Goal: Entertainment & Leisure: Consume media (video, audio)

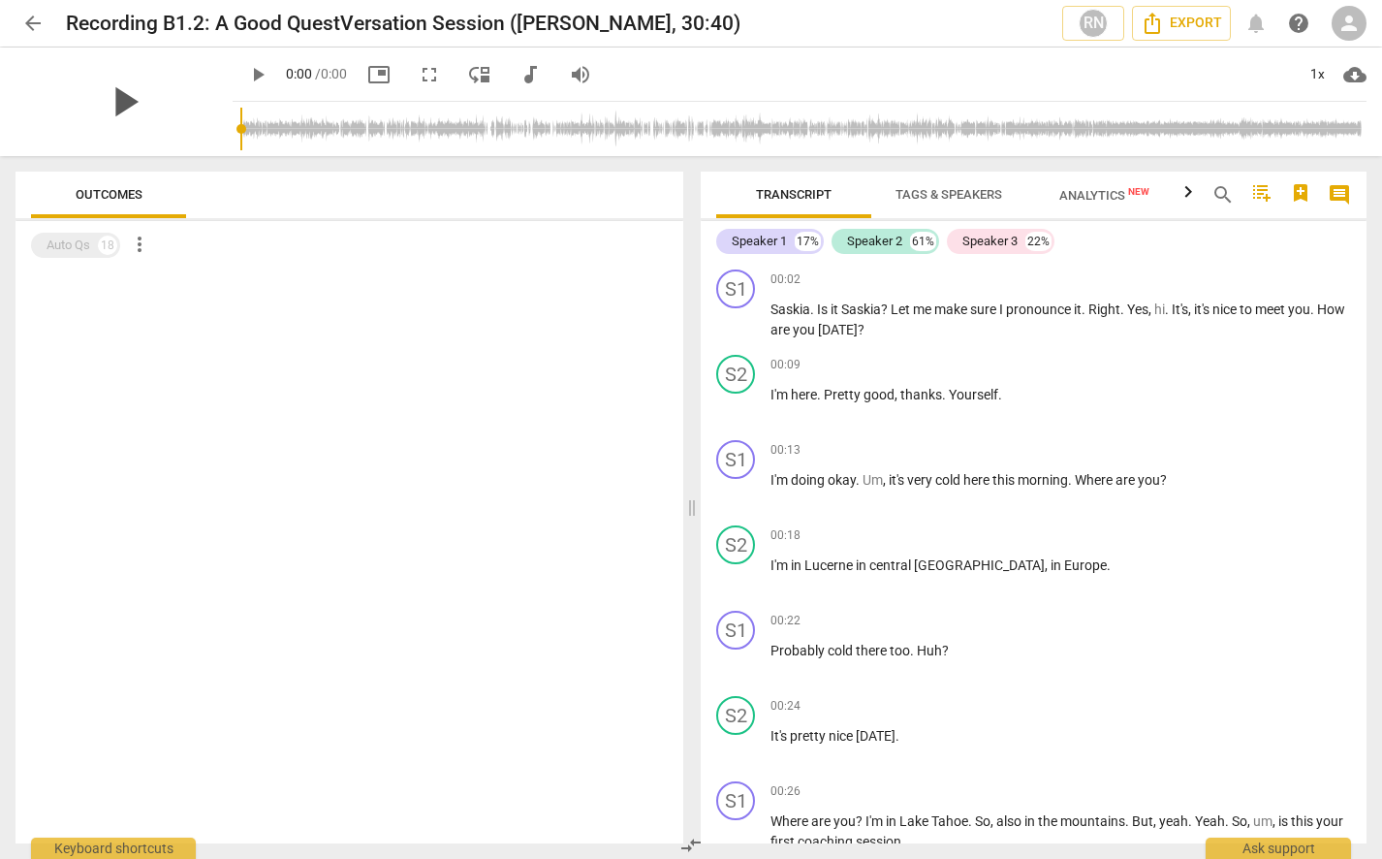
click at [149, 101] on span "play_arrow" at bounding box center [124, 102] width 50 height 50
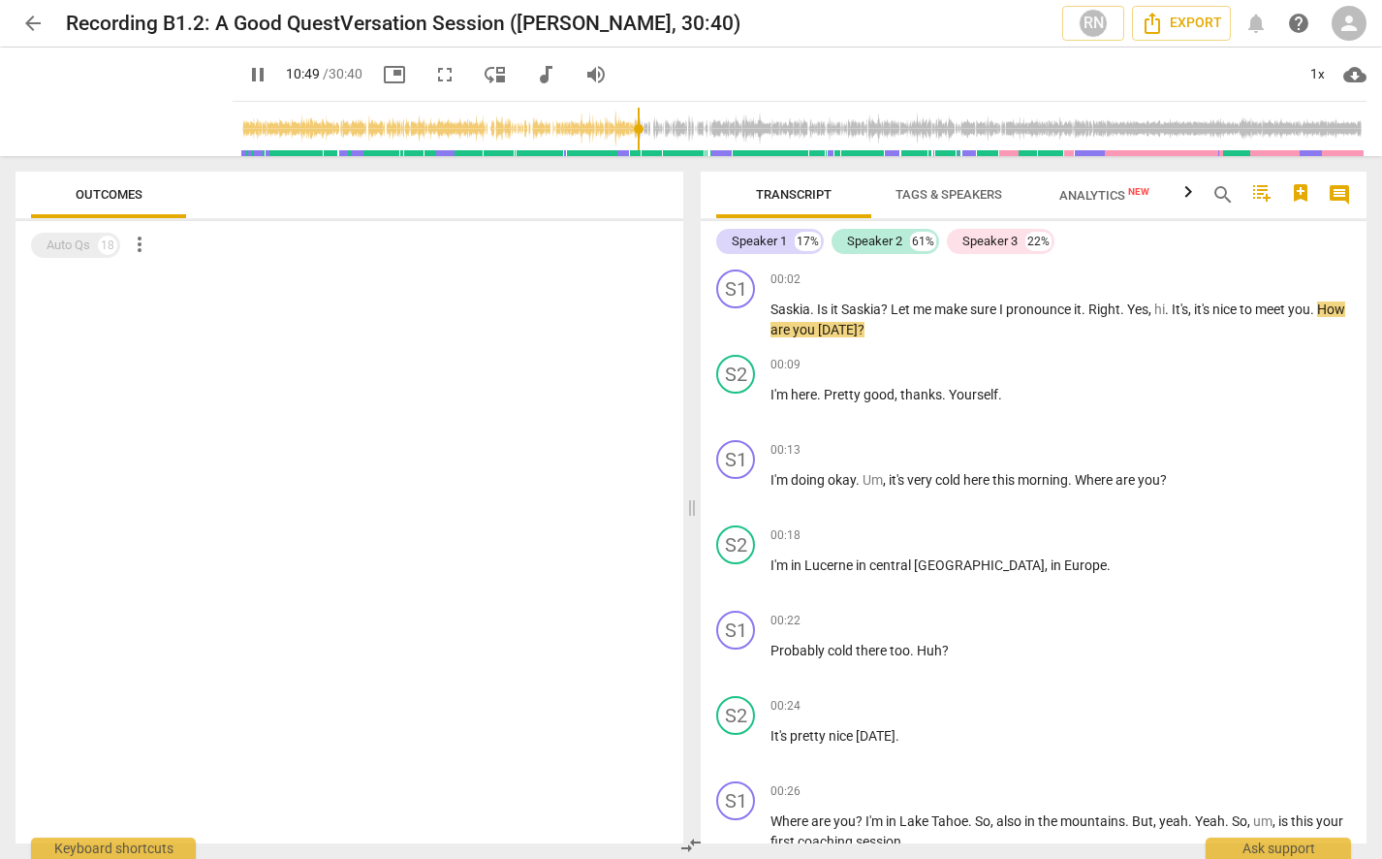
drag, startPoint x: 223, startPoint y: 129, endPoint x: 622, endPoint y: 111, distance: 399.7
click at [622, 111] on input "range" at bounding box center [803, 129] width 1126 height 62
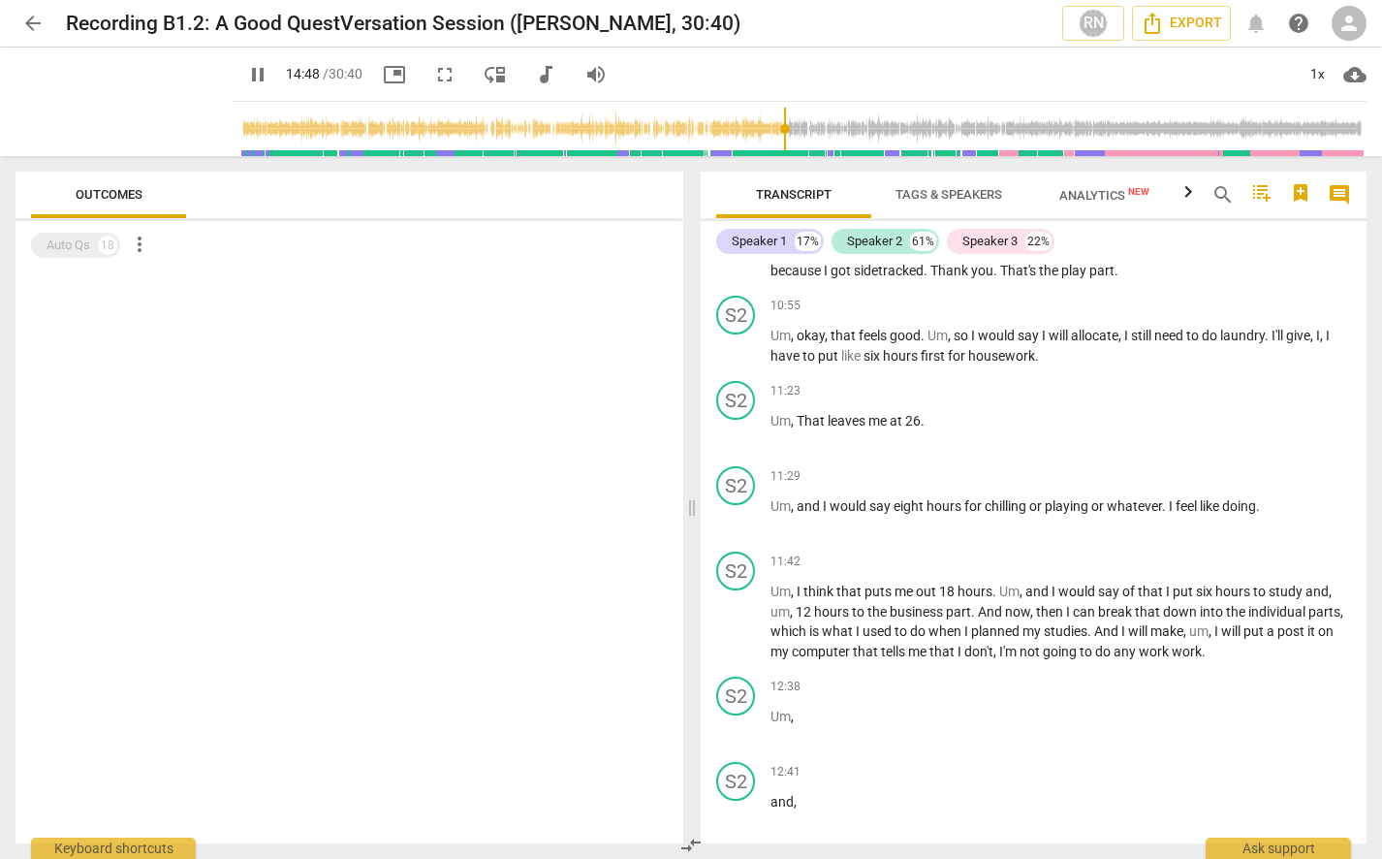
drag, startPoint x: 626, startPoint y: 131, endPoint x: 771, endPoint y: 128, distance: 145.4
click at [771, 128] on input "range" at bounding box center [803, 129] width 1126 height 62
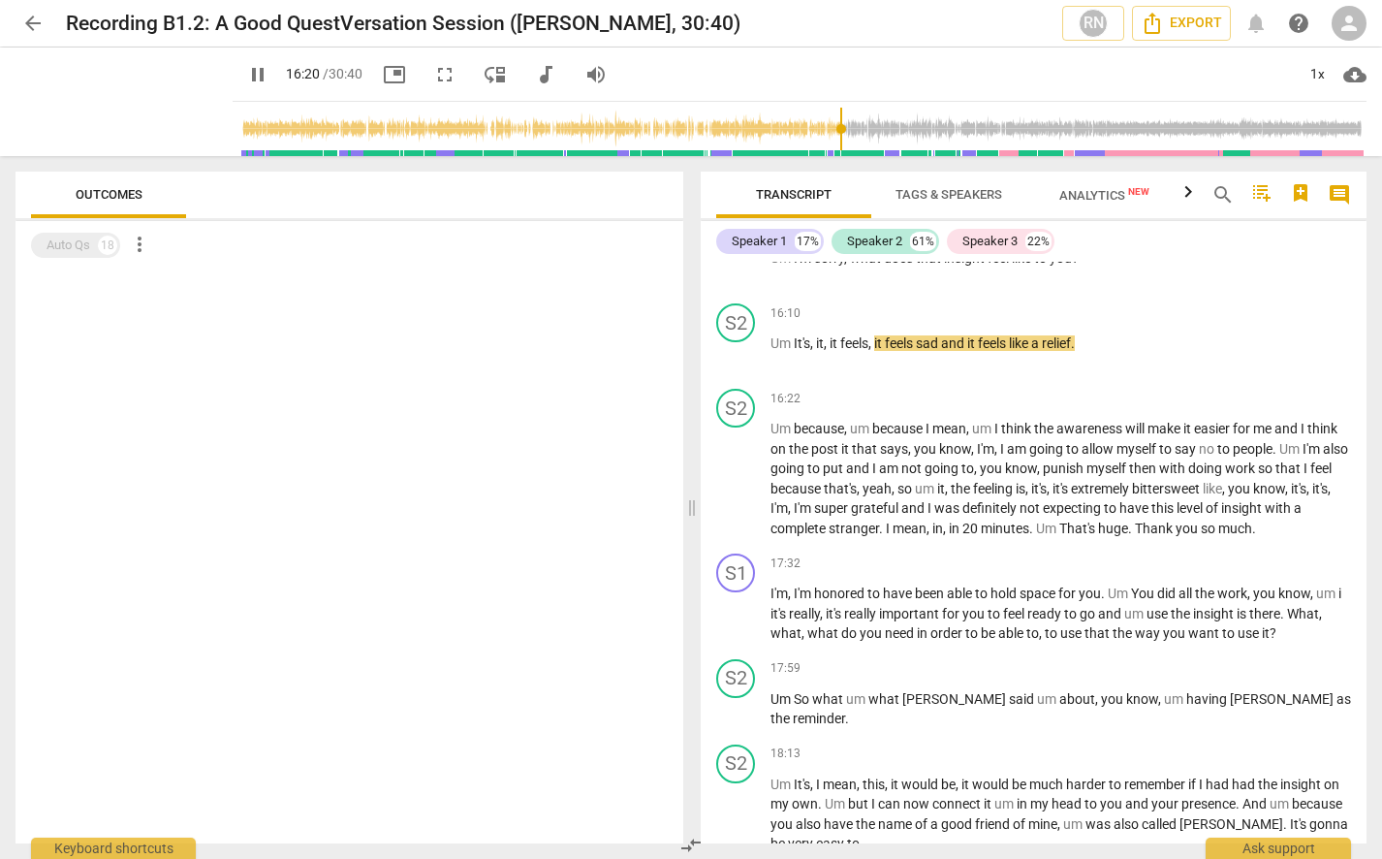
scroll to position [5137, 0]
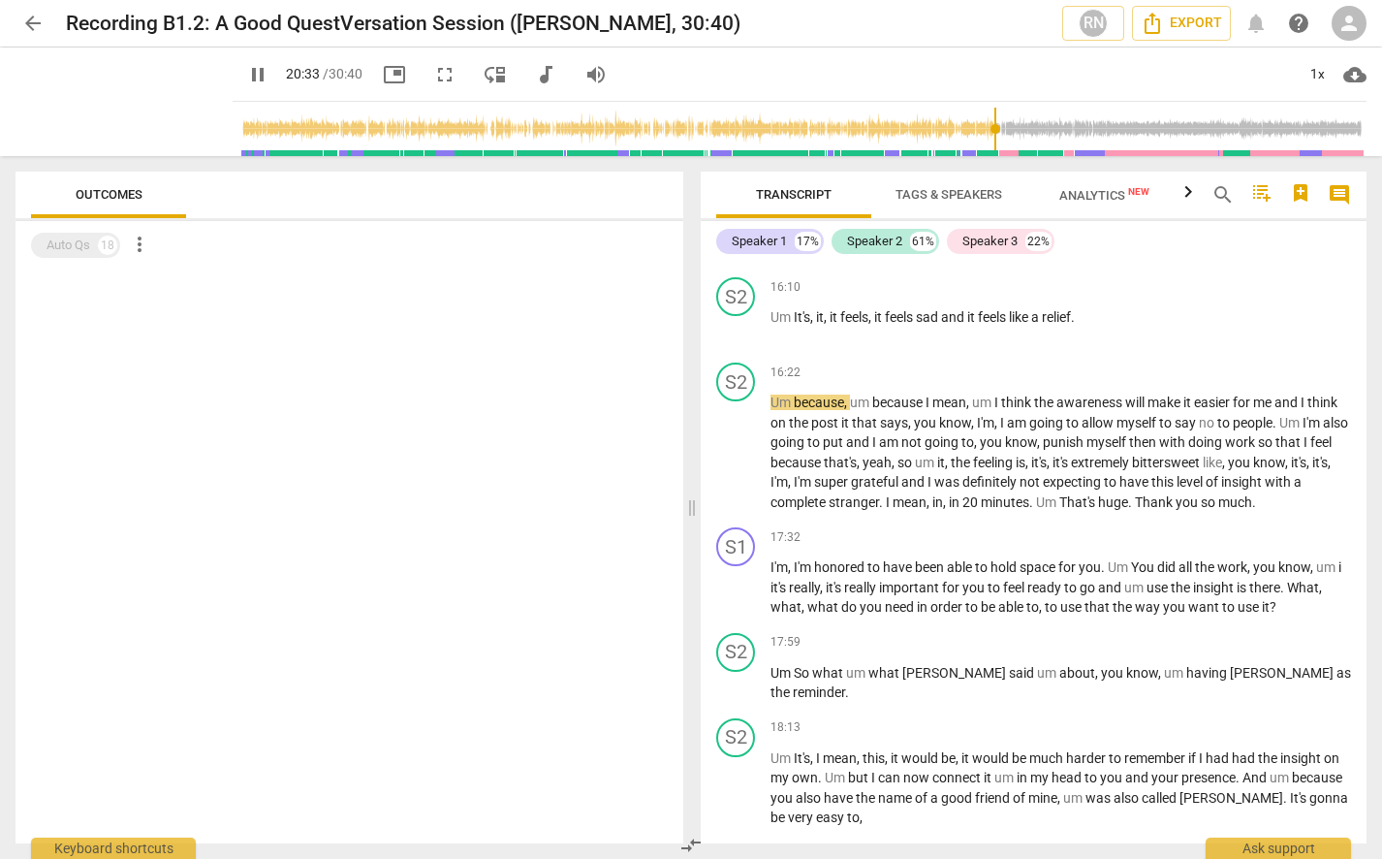
drag, startPoint x: 833, startPoint y: 125, endPoint x: 1010, endPoint y: 116, distance: 177.6
click at [1010, 116] on input "range" at bounding box center [803, 129] width 1126 height 62
drag, startPoint x: 1013, startPoint y: 122, endPoint x: 944, endPoint y: 148, distance: 73.6
click at [944, 148] on input "range" at bounding box center [803, 129] width 1126 height 62
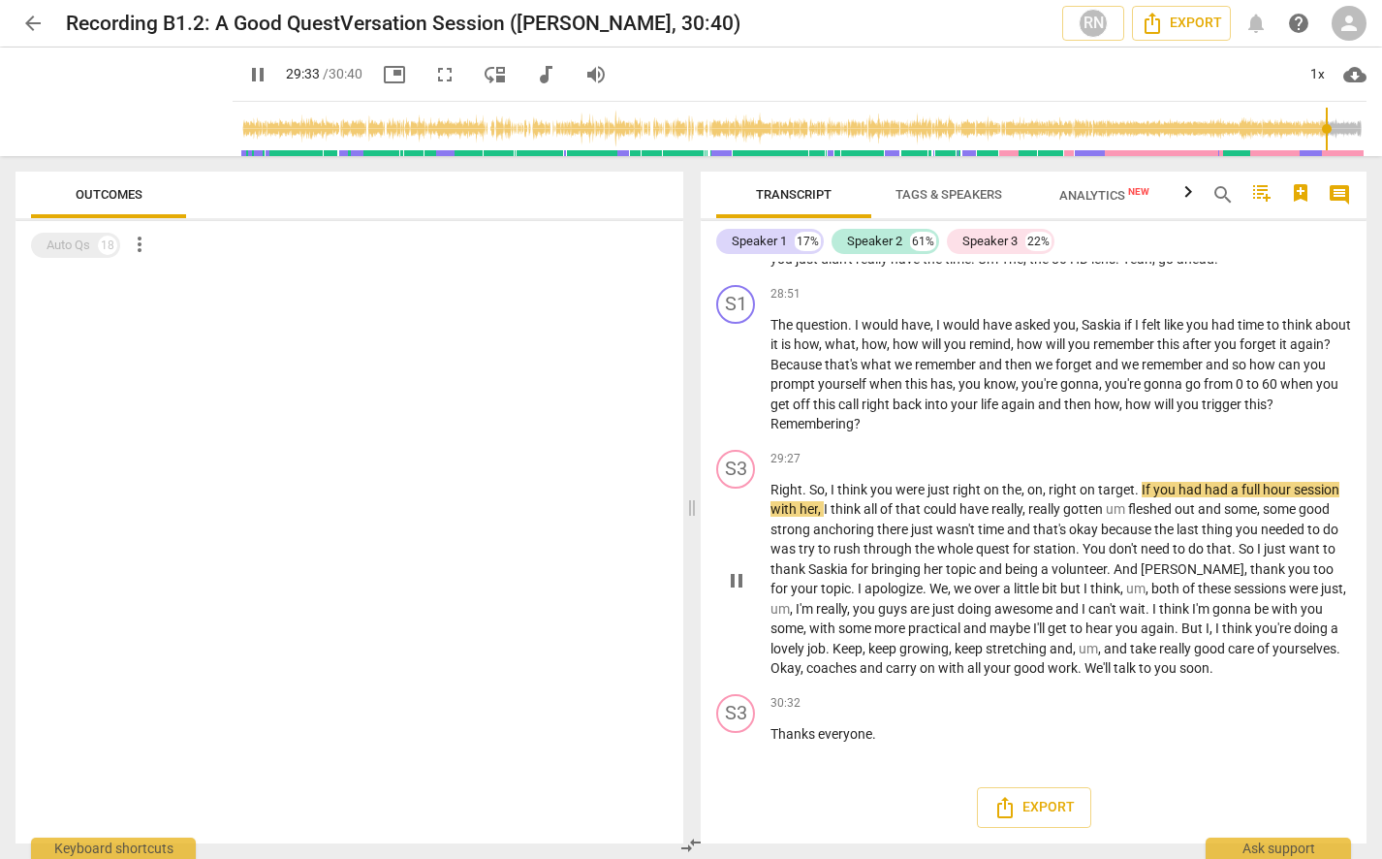
scroll to position [8499, 0]
type input "1834"
click at [35, 20] on span "arrow_back" at bounding box center [32, 23] width 23 height 23
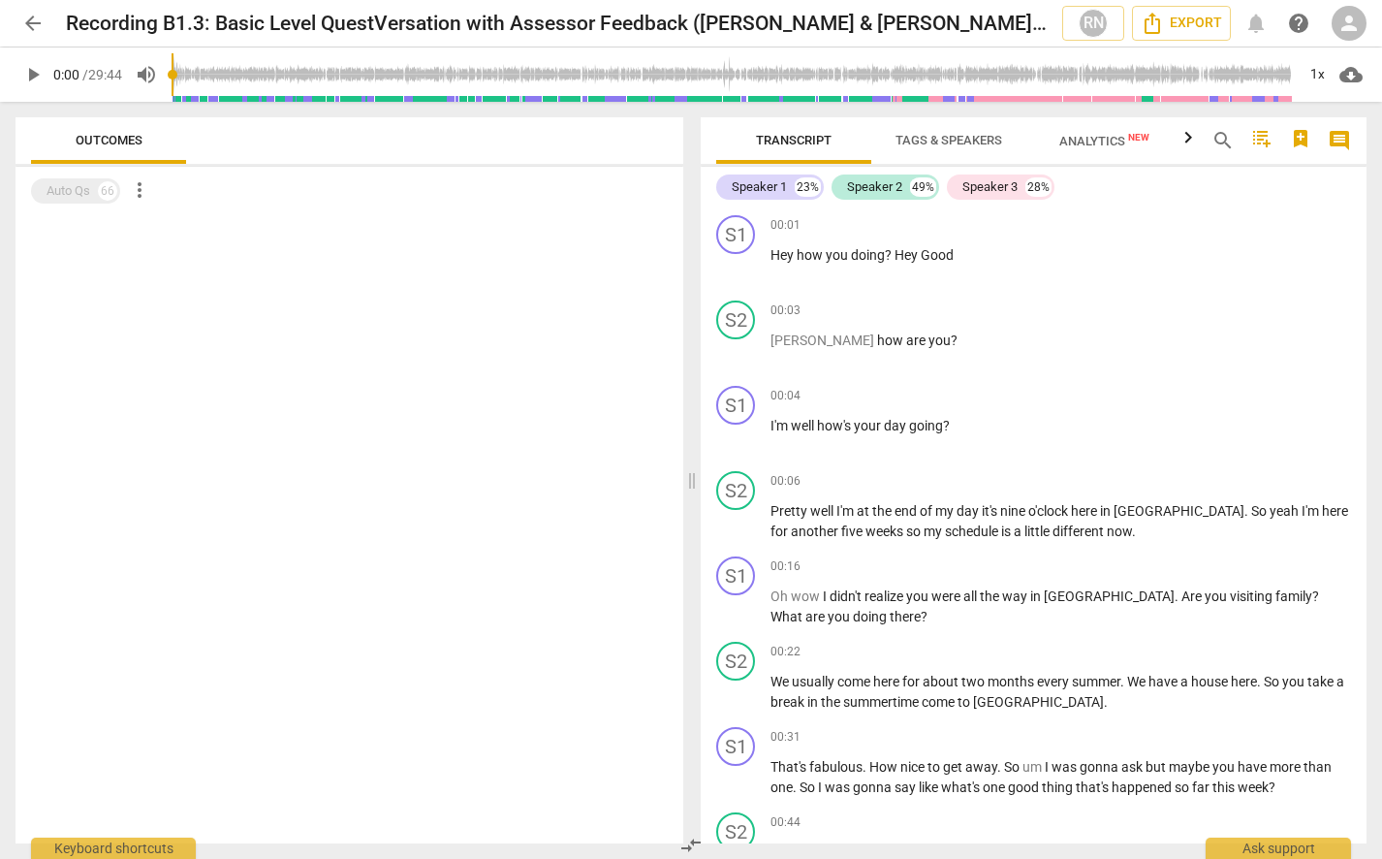
click at [33, 81] on span "play_arrow" at bounding box center [32, 74] width 23 height 23
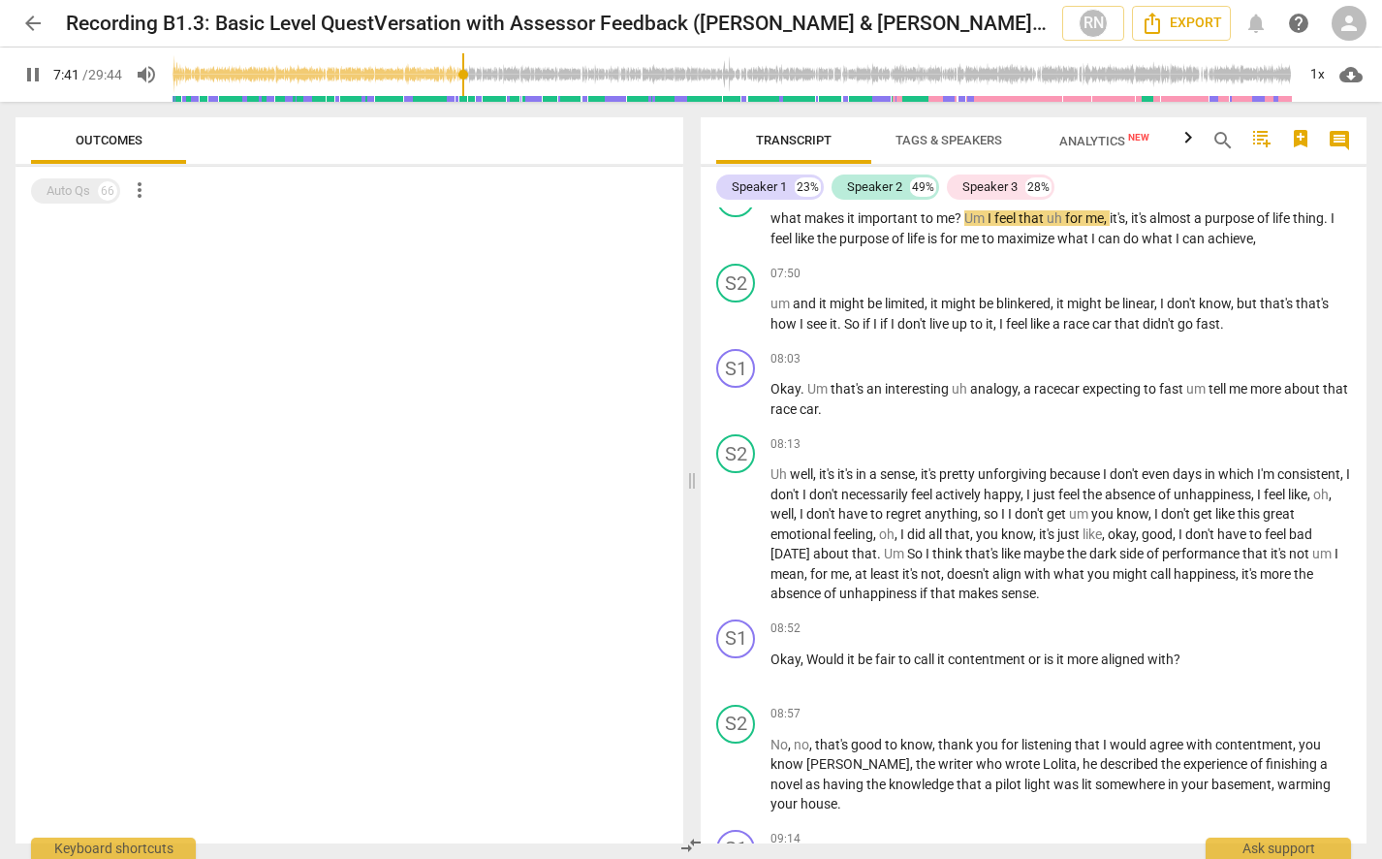
scroll to position [3546, 0]
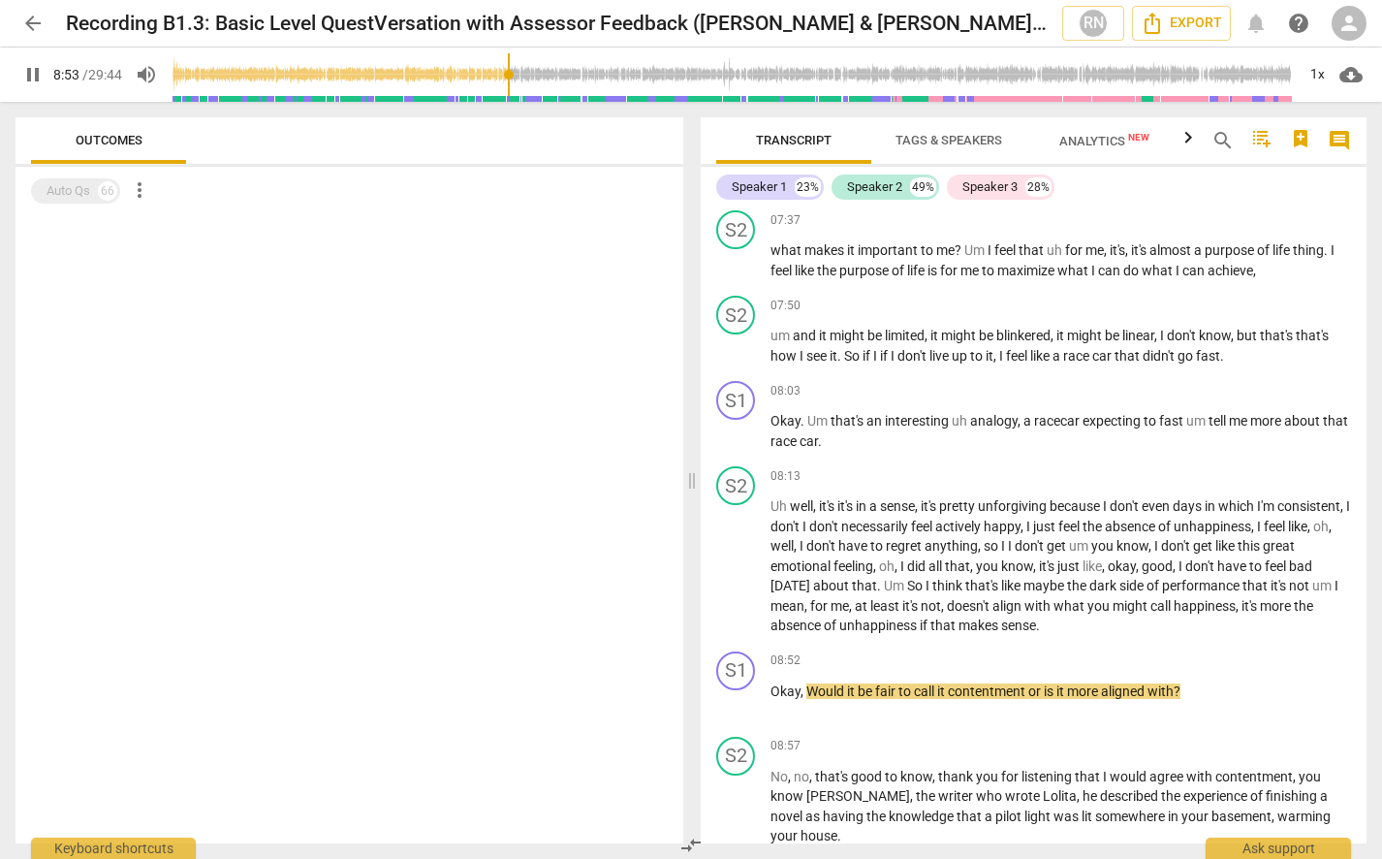
click at [28, 74] on span "pause" at bounding box center [32, 74] width 23 height 23
click at [28, 74] on span "play_arrow" at bounding box center [32, 74] width 23 height 23
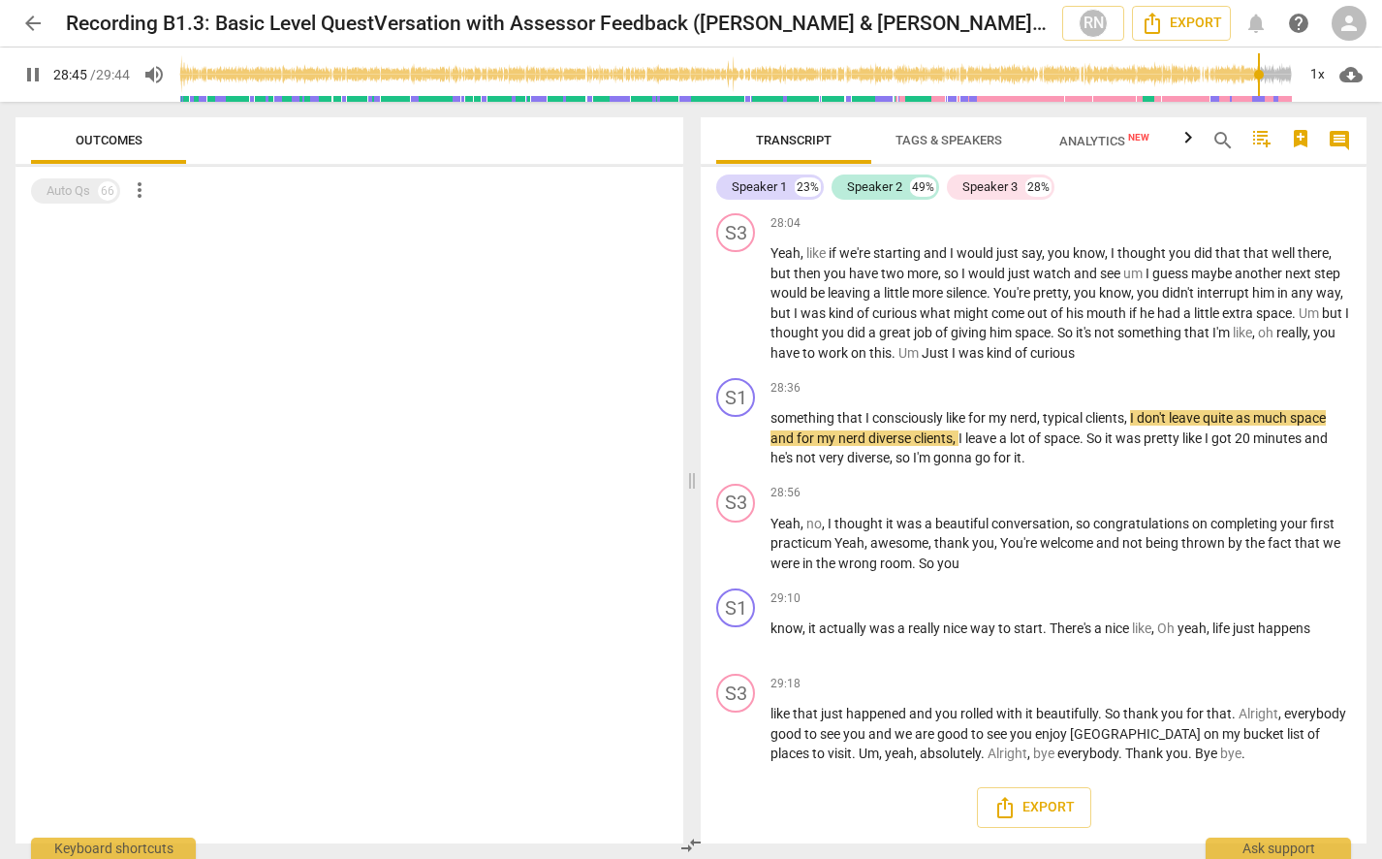
scroll to position [10829, 0]
type input "1784"
